Goal: Task Accomplishment & Management: Manage account settings

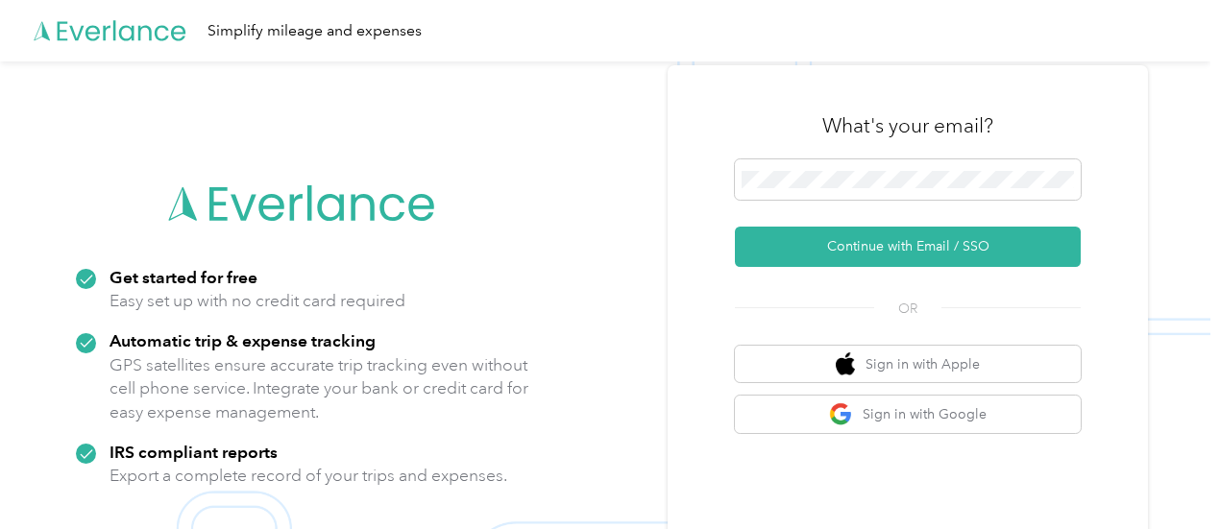
click at [662, 188] on img at bounding box center [605, 325] width 1210 height 529
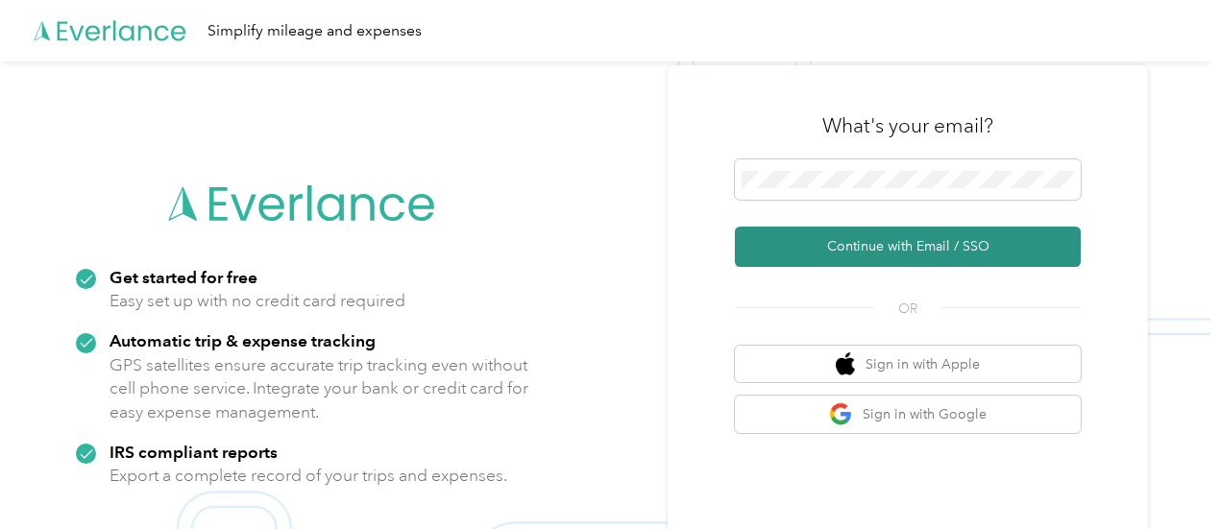
click at [882, 258] on button "Continue with Email / SSO" at bounding box center [908, 247] width 346 height 40
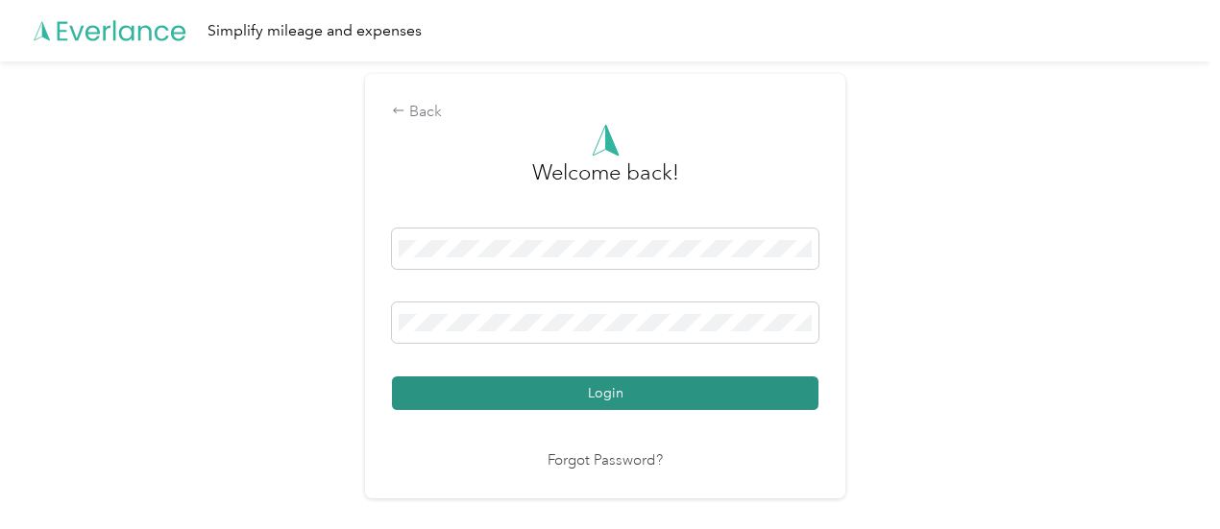
click at [590, 389] on button "Login" at bounding box center [605, 393] width 426 height 34
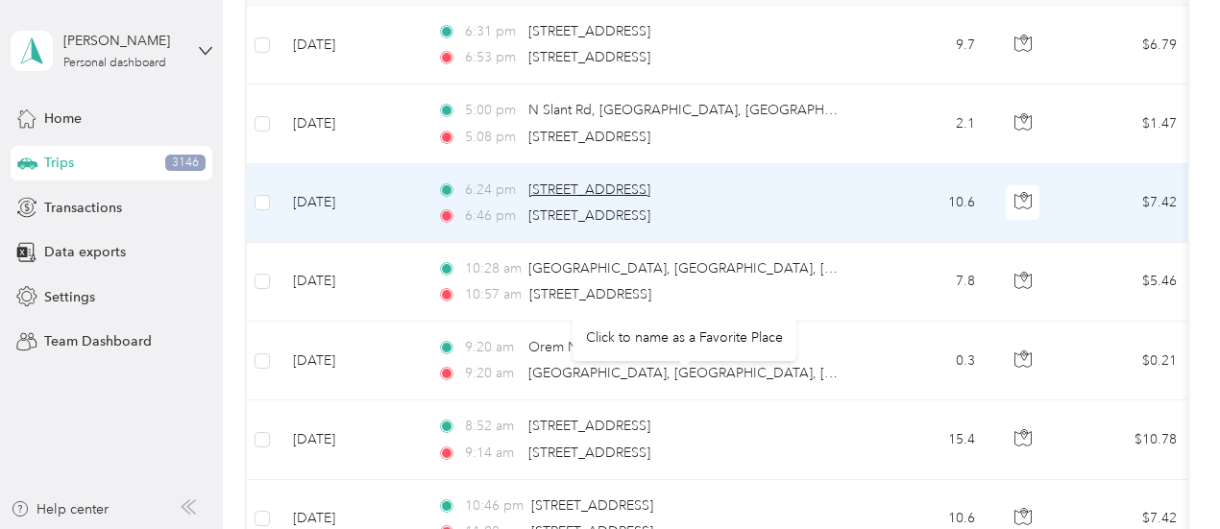
scroll to position [288, 0]
